Goal: Check status: Check status

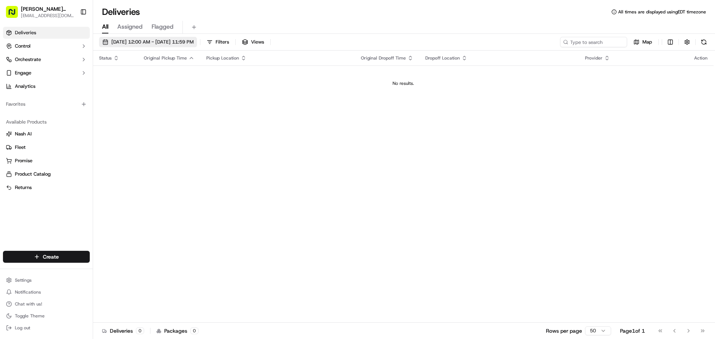
click at [164, 45] on button "[DATE] 12:00 AM - [DATE] 11:59 PM" at bounding box center [148, 42] width 98 height 10
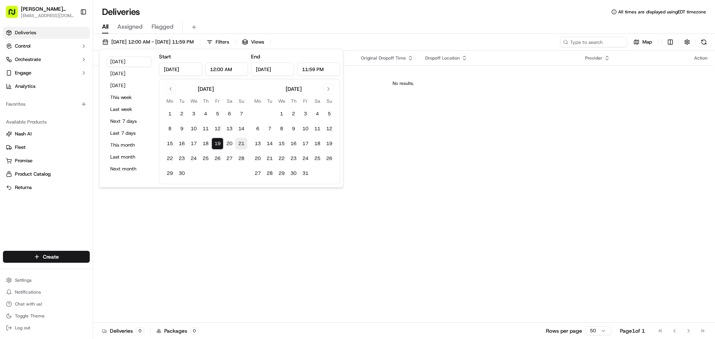
click at [236, 144] on button "21" at bounding box center [241, 144] width 12 height 12
type input "[DATE]"
click at [233, 144] on button "20" at bounding box center [229, 144] width 12 height 12
type input "[DATE]"
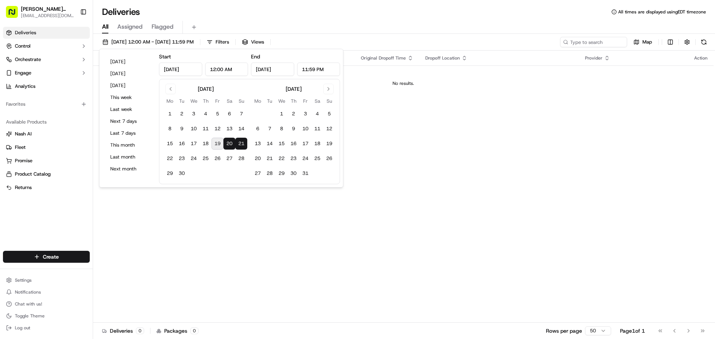
click at [277, 218] on div "Status Original Pickup Time Pickup Location Original Dropoff Time Dropoff Locat…" at bounding box center [403, 187] width 620 height 272
